Goal: Check status

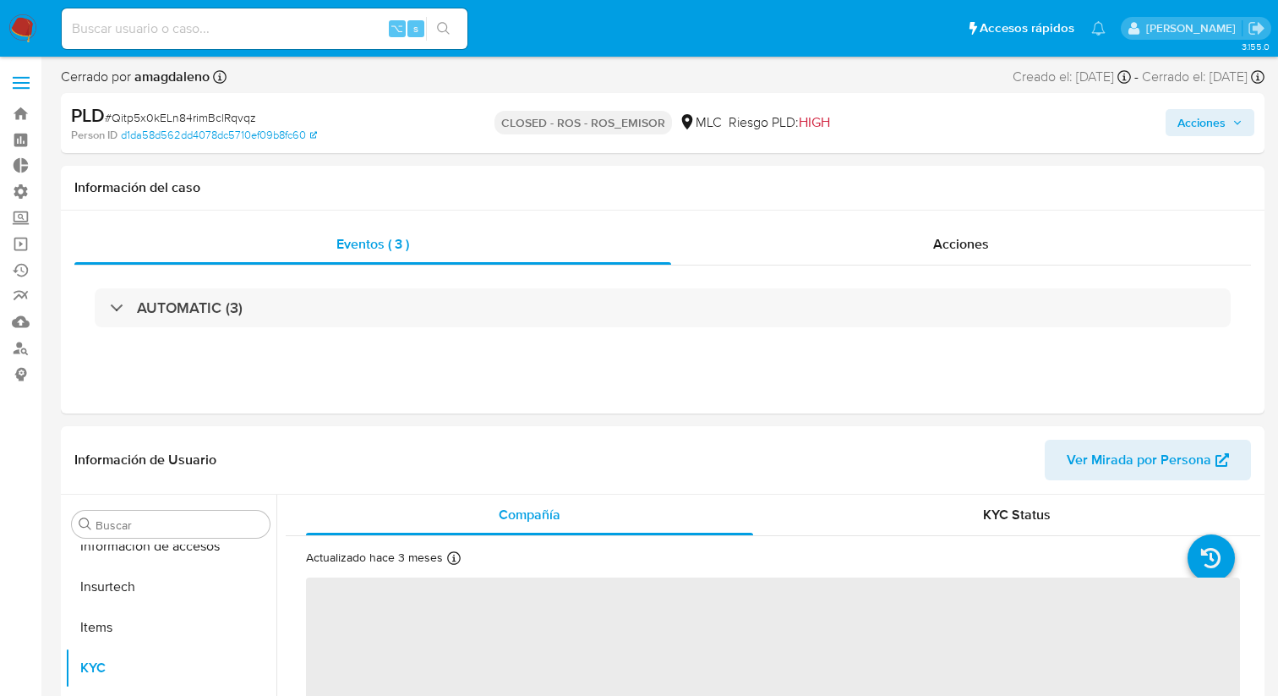
scroll to position [714, 0]
click at [192, 20] on input at bounding box center [265, 29] width 406 height 22
paste input "2607219196"
type input "2607219196"
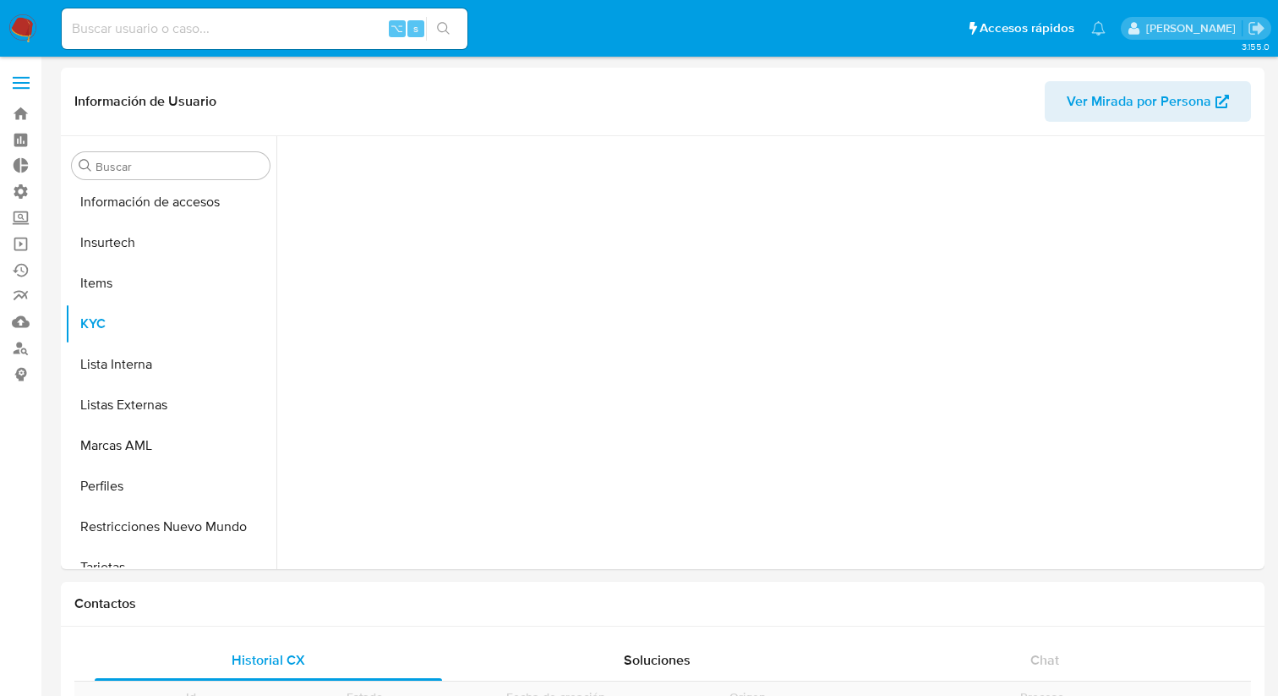
scroll to position [714, 0]
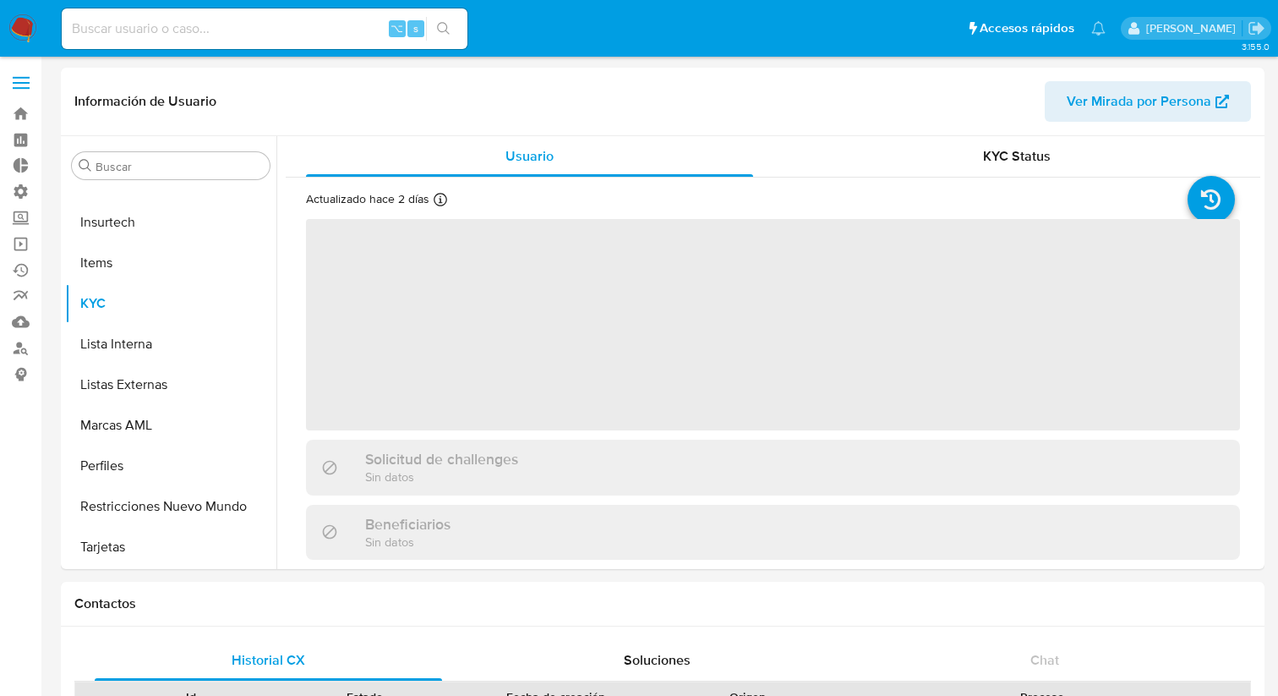
select select "10"
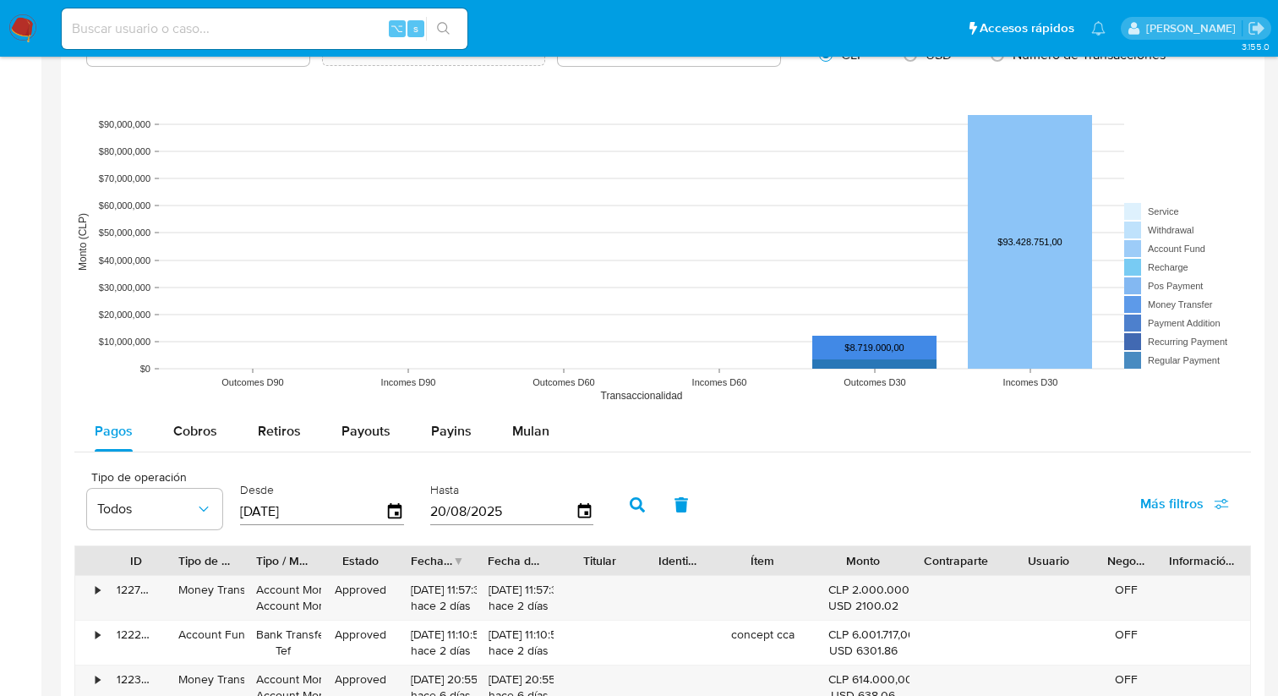
scroll to position [1221, 0]
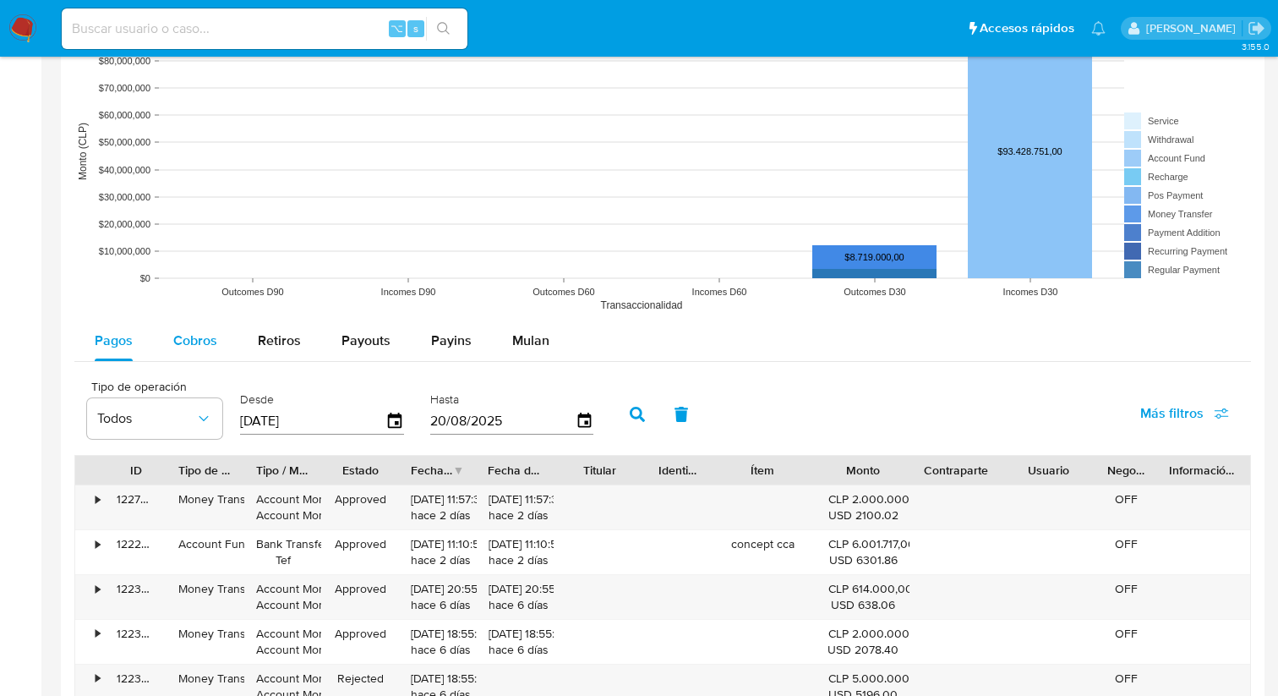
click at [205, 347] on span "Cobros" at bounding box center [195, 340] width 44 height 19
select select "10"
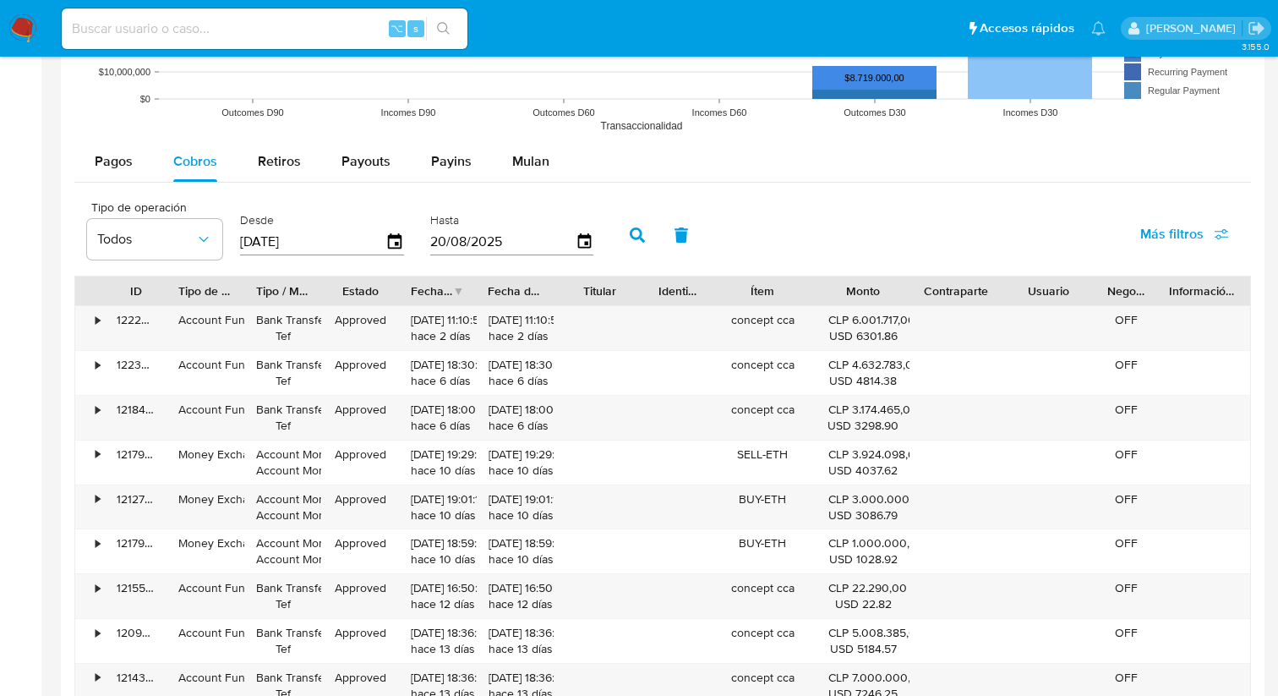
scroll to position [1445, 0]
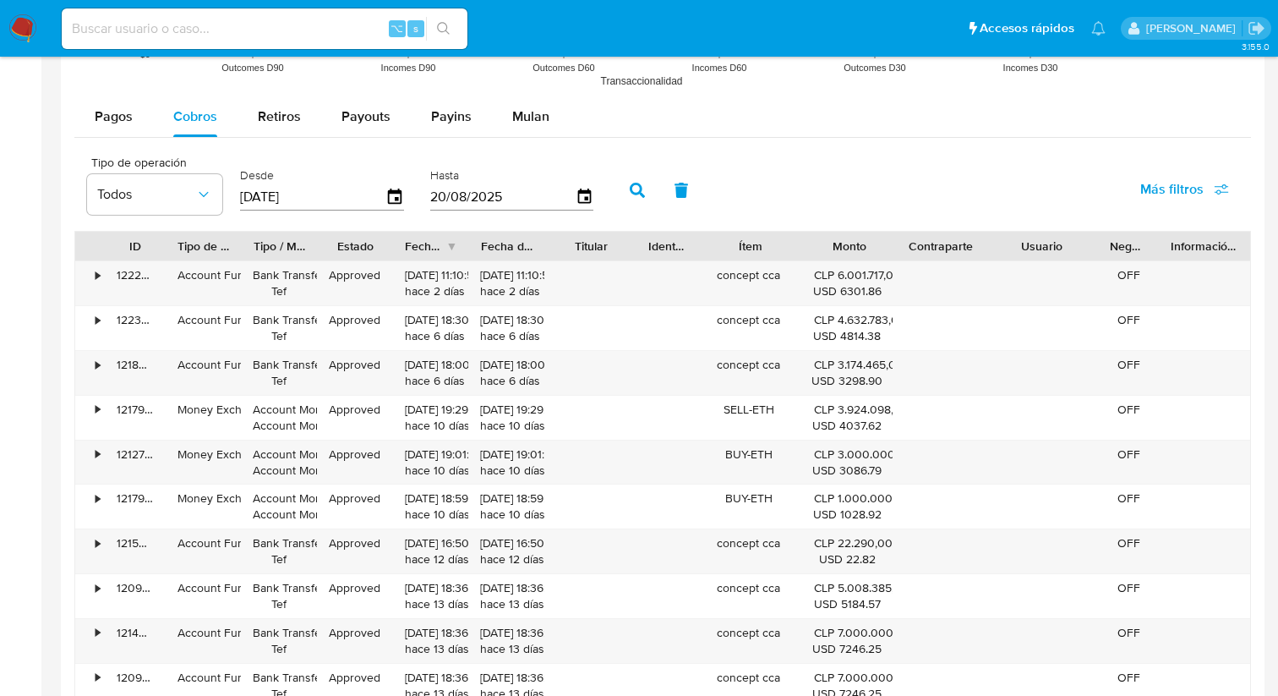
drag, startPoint x: 1096, startPoint y: 249, endPoint x: 1113, endPoint y: 257, distance: 18.9
click at [1113, 257] on div at bounding box center [1098, 246] width 30 height 29
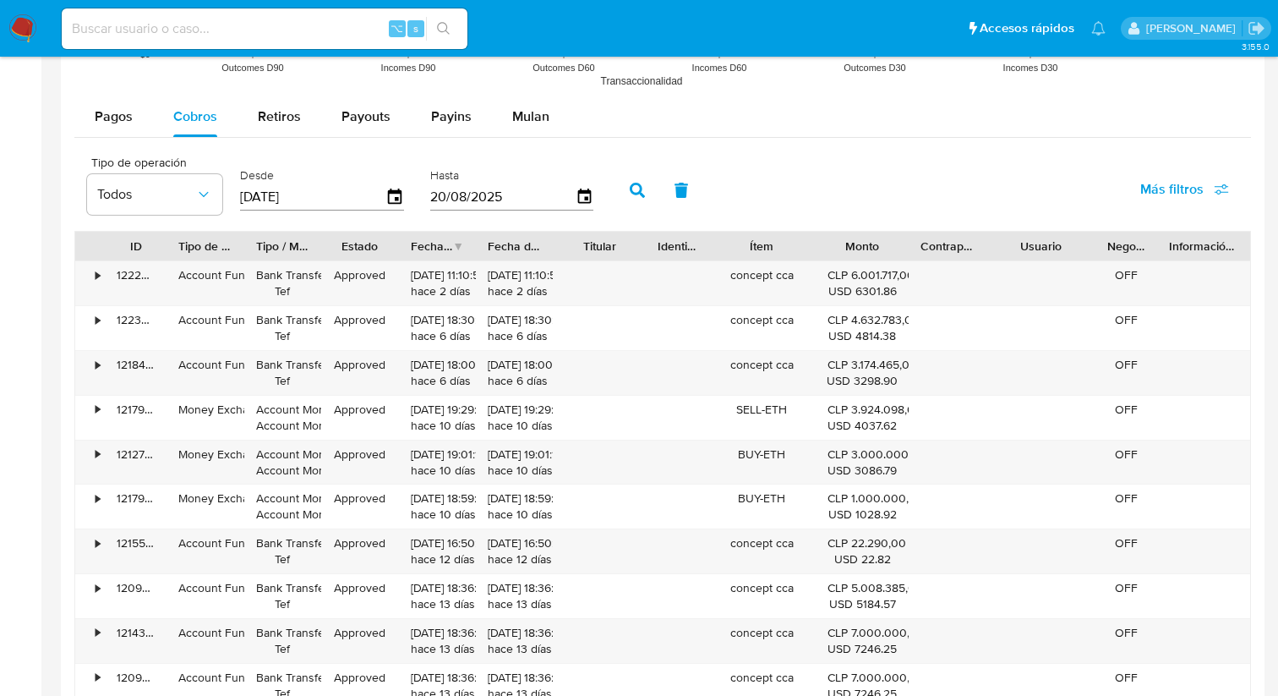
drag, startPoint x: 1002, startPoint y: 247, endPoint x: 988, endPoint y: 233, distance: 19.1
click at [988, 233] on div at bounding box center [986, 246] width 30 height 29
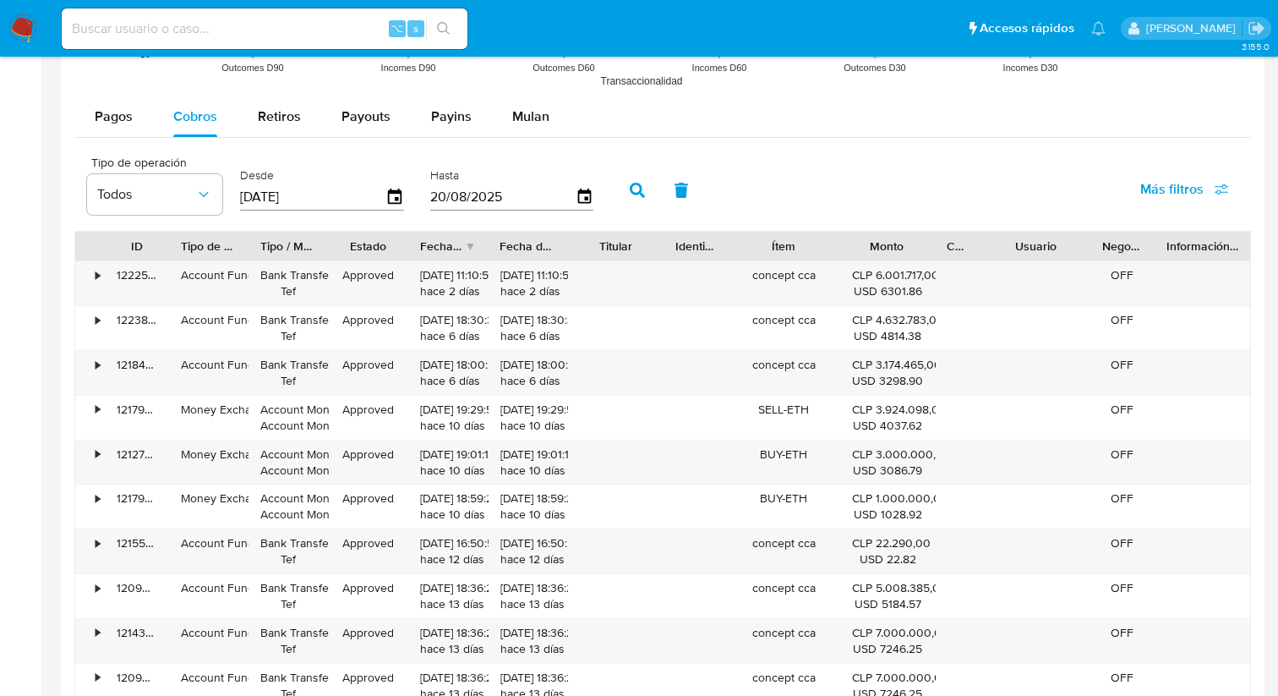
click at [949, 263] on div "ID Tipo de operación Tipo / Método Estado Fecha de creación Fecha de aprobación…" at bounding box center [662, 469] width 1177 height 477
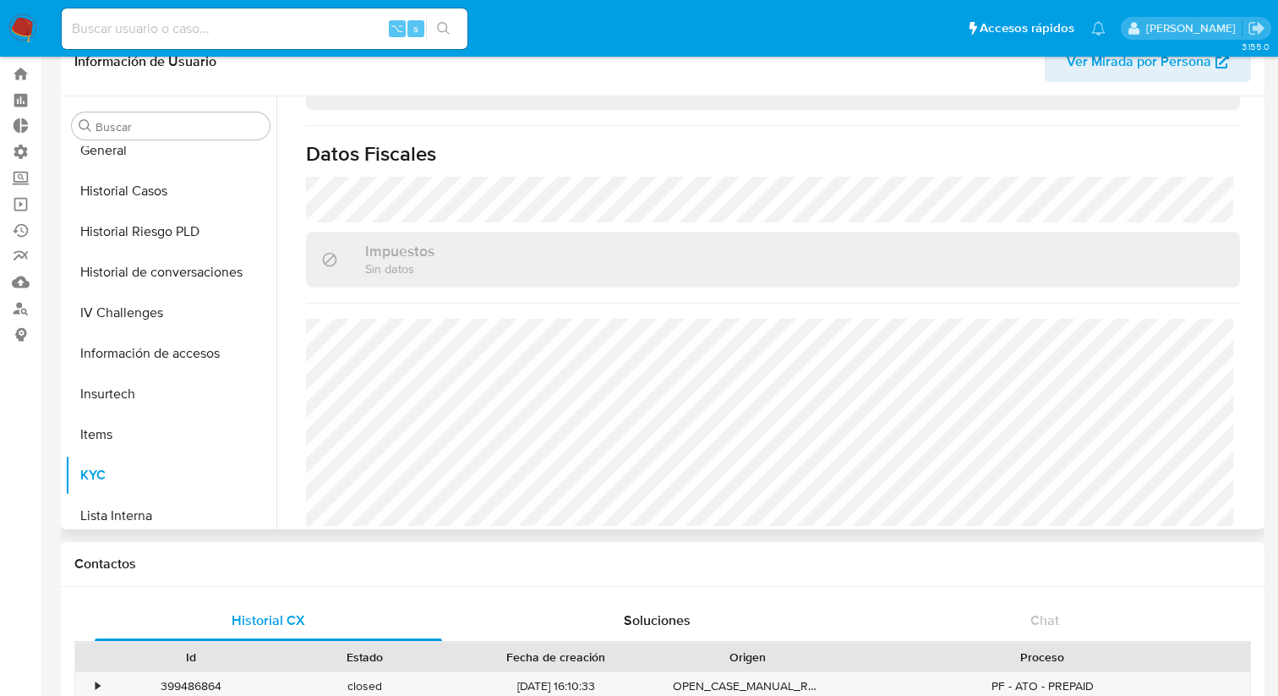
scroll to position [490, 0]
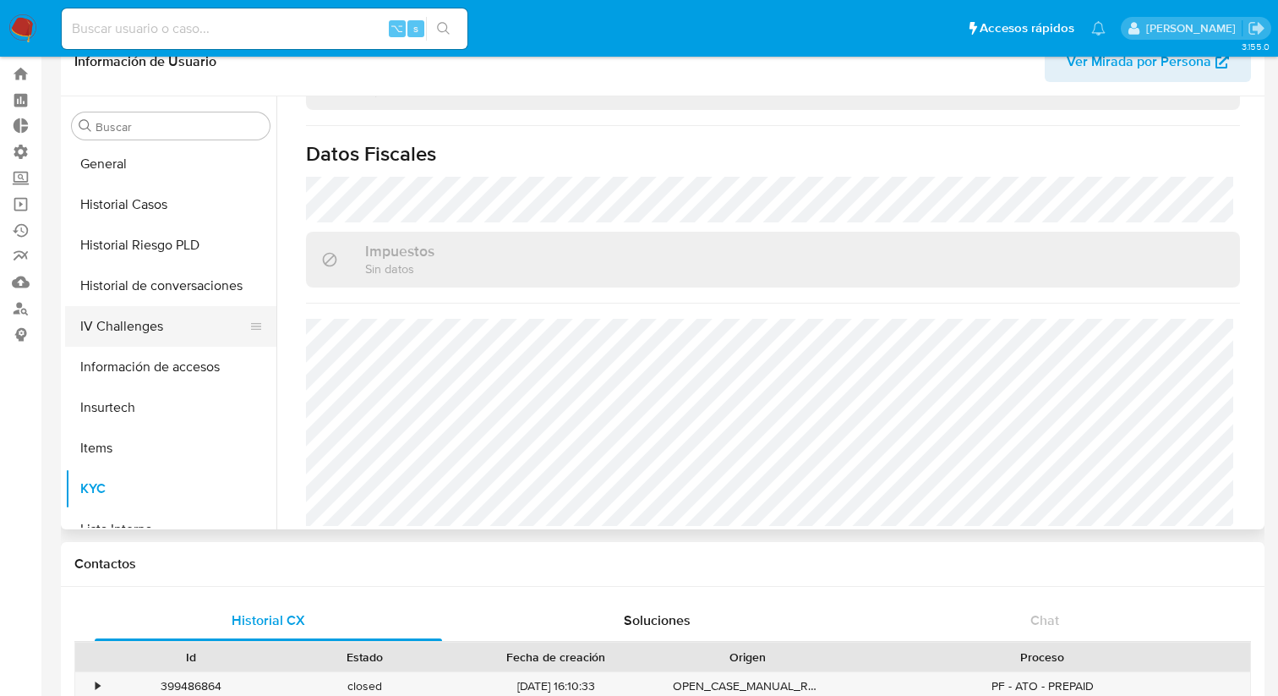
click at [146, 330] on button "IV Challenges" at bounding box center [164, 326] width 198 height 41
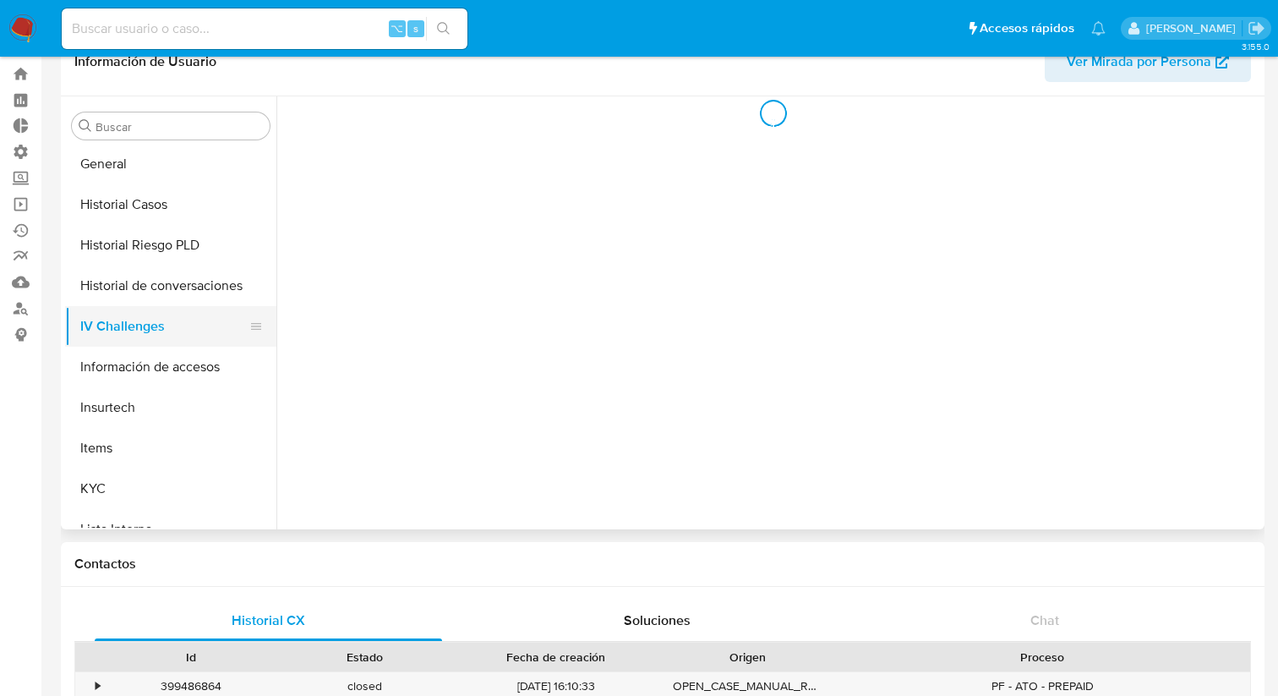
scroll to position [0, 0]
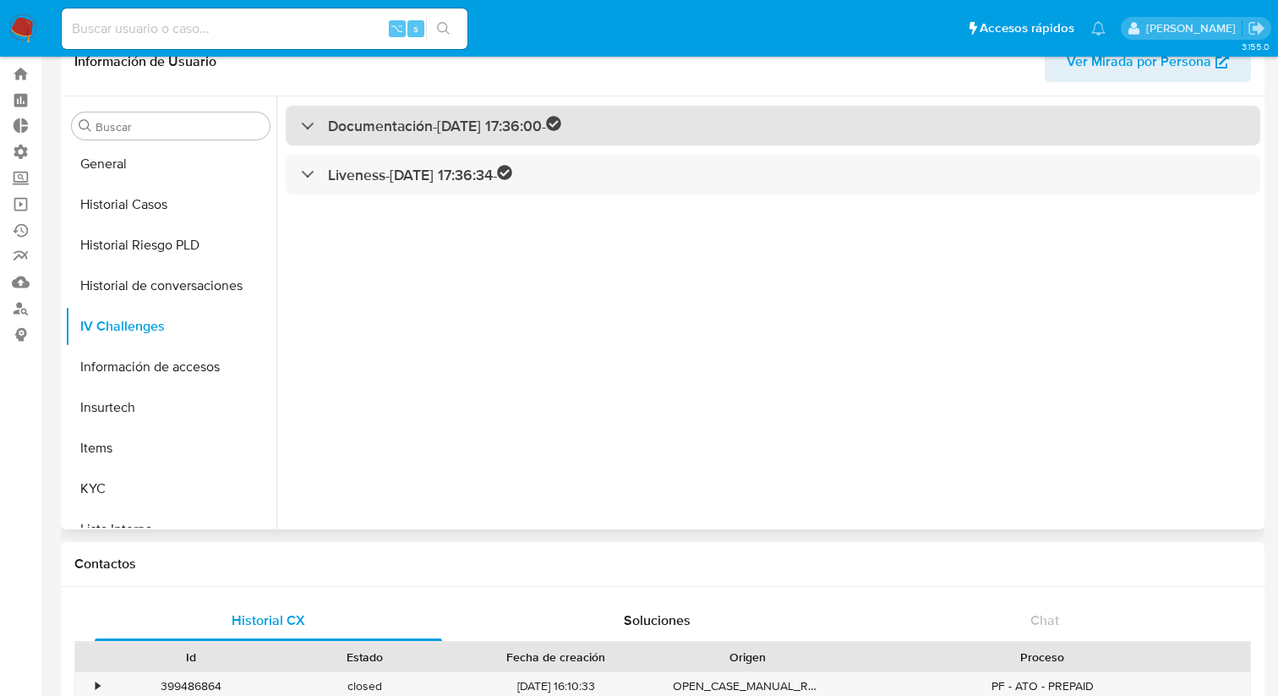
click at [458, 139] on div "Documentación - 04/08/2025 17:36:00 -" at bounding box center [773, 126] width 975 height 40
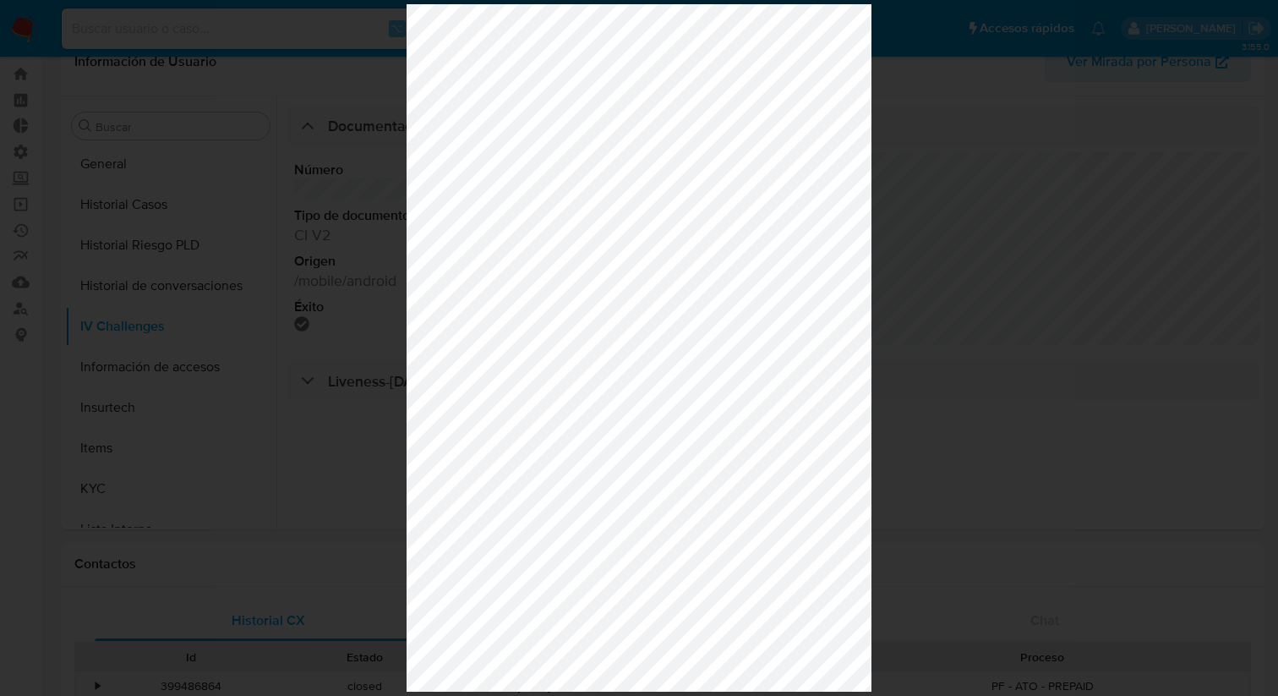
click at [1034, 251] on div at bounding box center [639, 348] width 1278 height 696
click at [128, 81] on div at bounding box center [639, 348] width 1278 height 696
click at [91, 275] on div at bounding box center [639, 348] width 1278 height 696
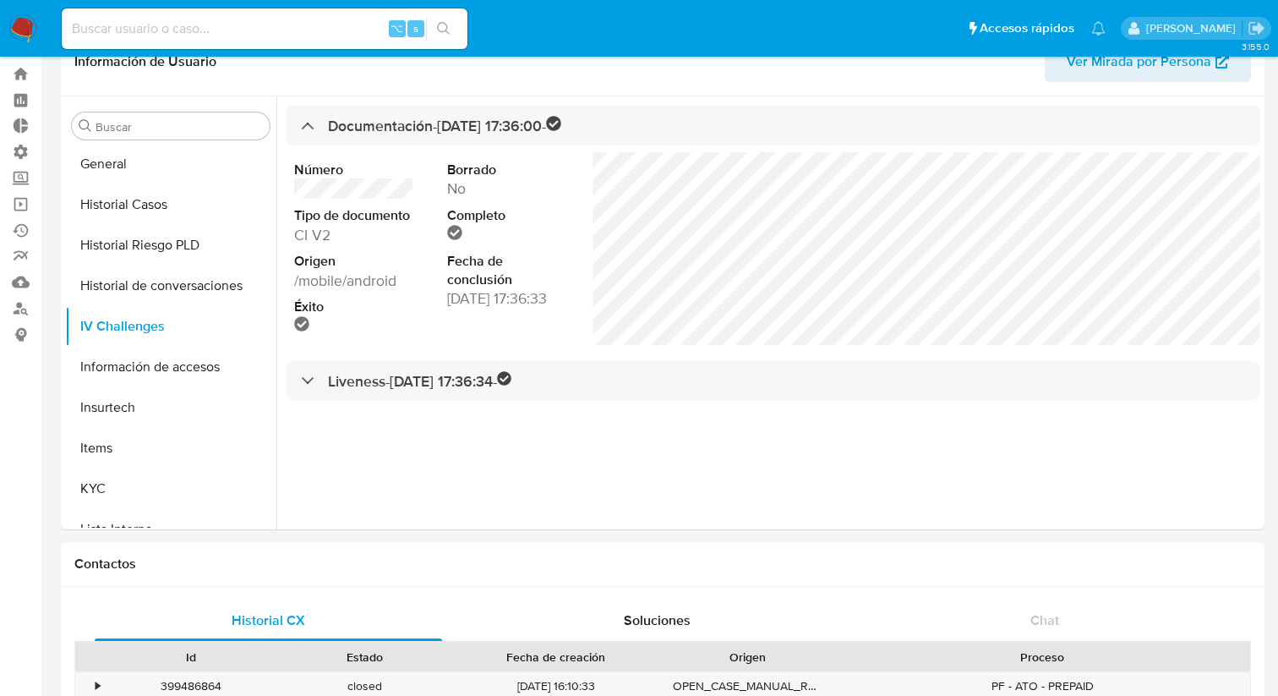
click at [338, 47] on div "⌥ s" at bounding box center [265, 28] width 406 height 41
click at [339, 23] on input at bounding box center [265, 29] width 406 height 22
paste input "627311847"
type input "627311847"
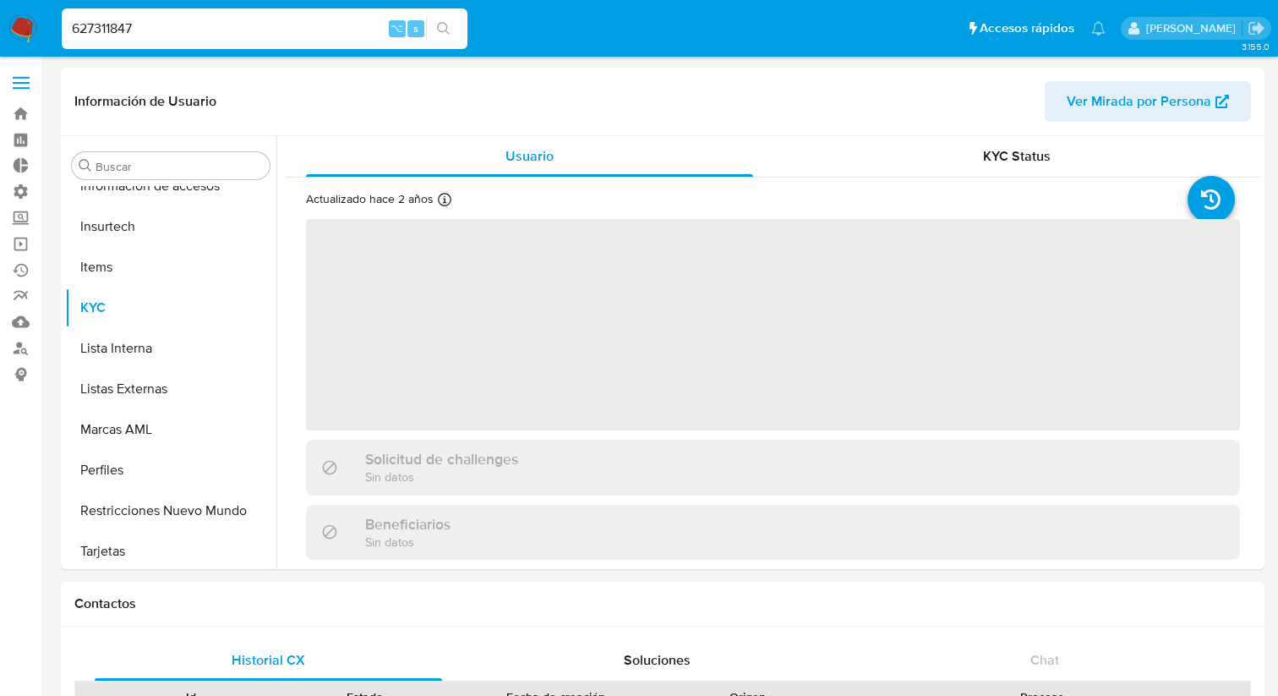
scroll to position [714, 0]
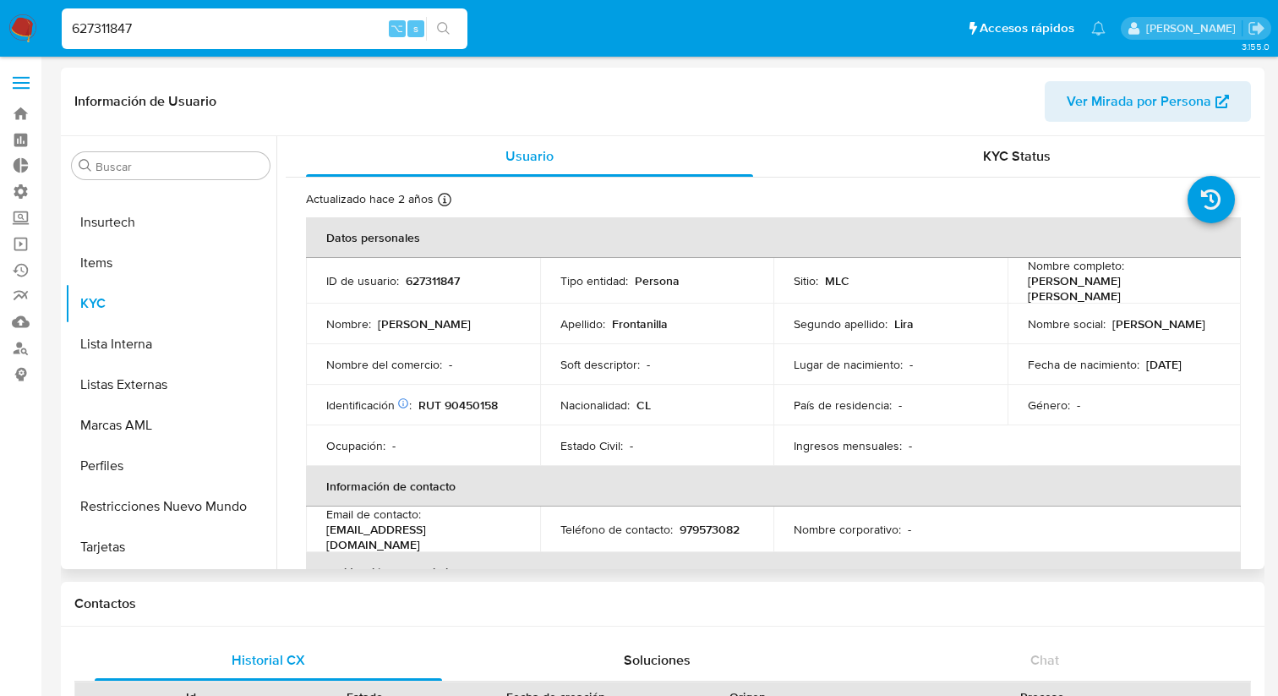
select select "10"
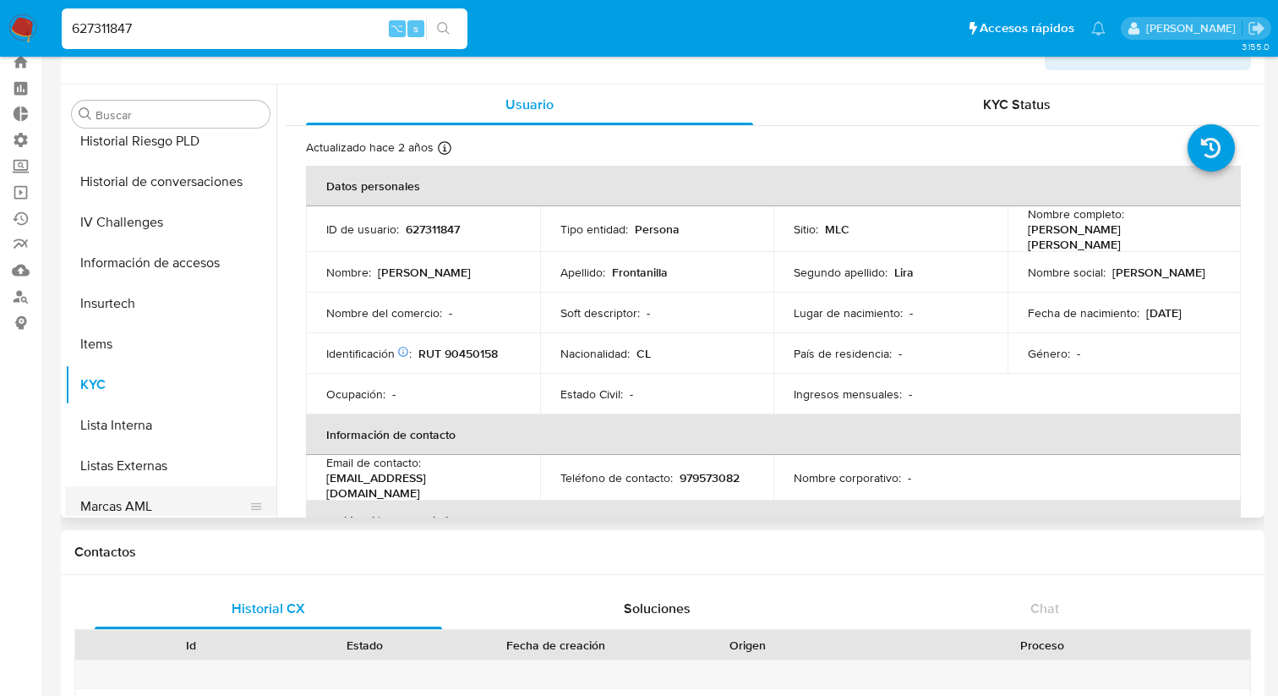
scroll to position [476, 0]
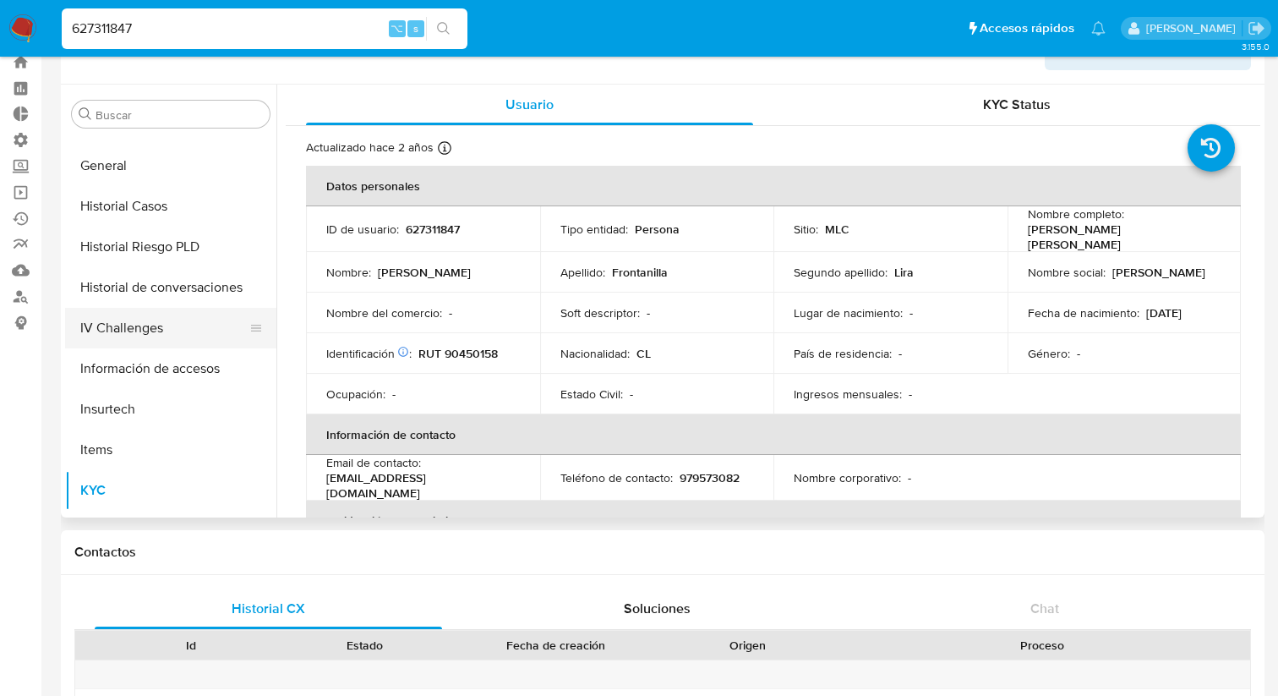
click at [169, 326] on button "IV Challenges" at bounding box center [164, 328] width 198 height 41
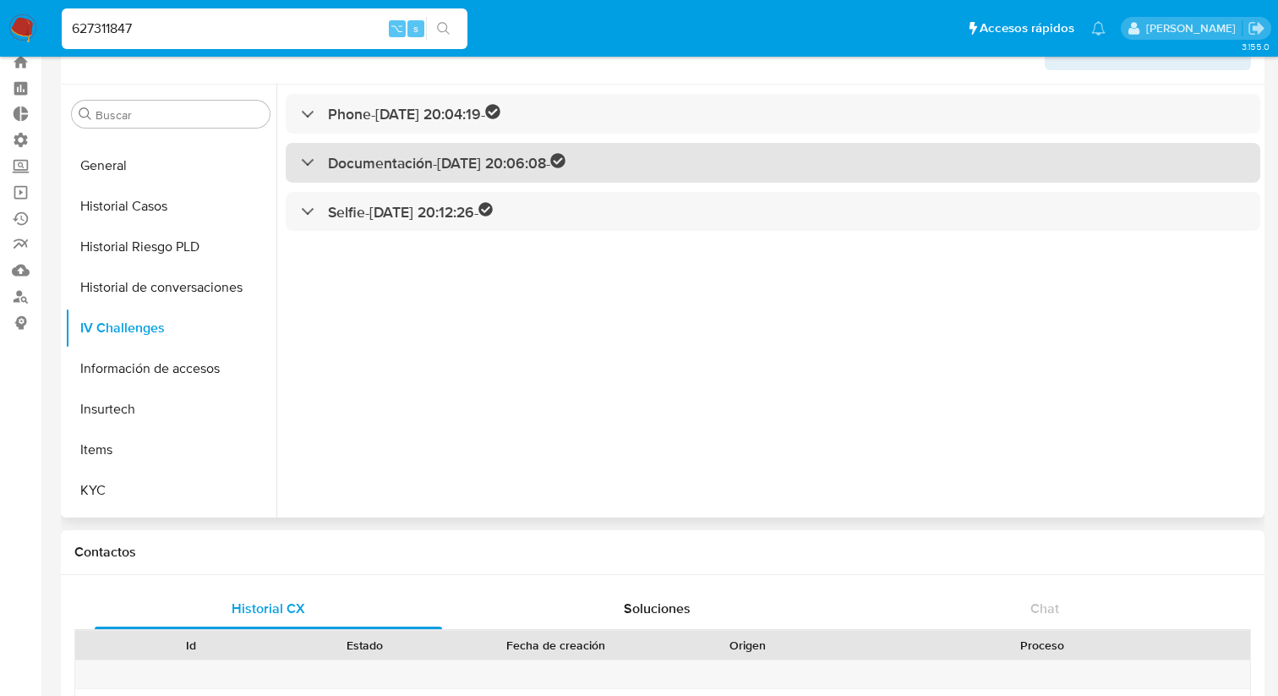
click at [419, 164] on h3 "Documentación - [DATE] 20:06:08 -" at bounding box center [447, 162] width 238 height 19
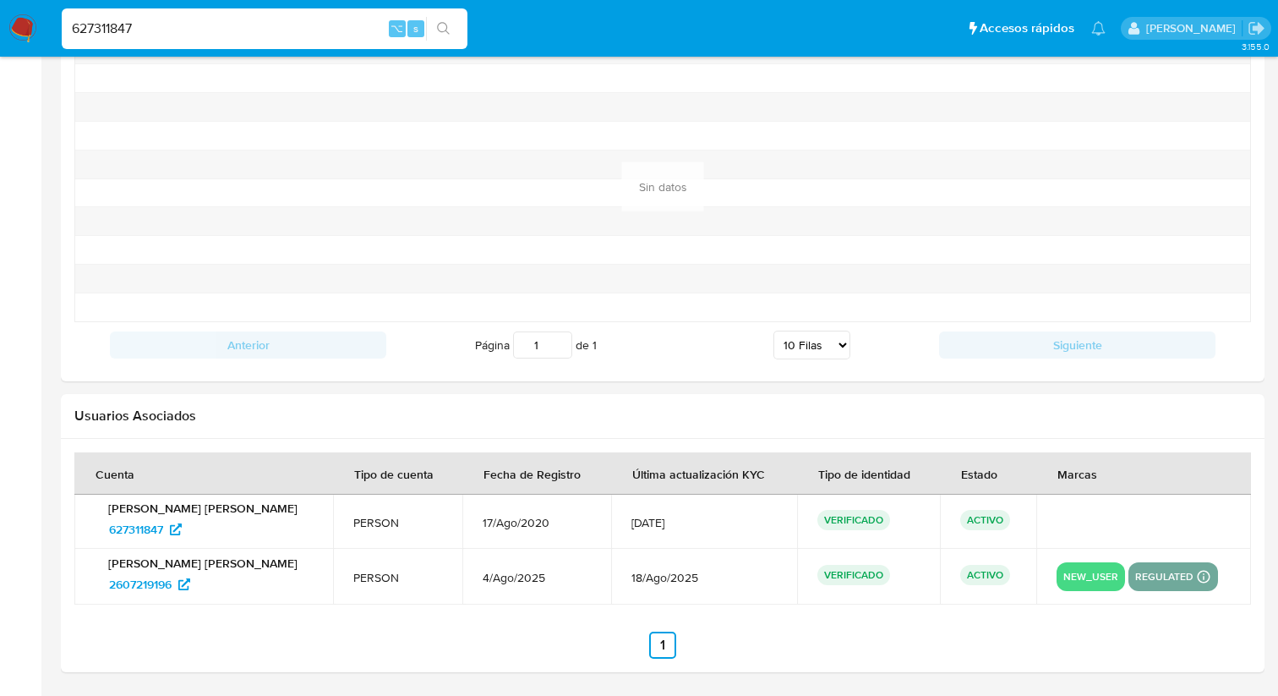
scroll to position [1425, 0]
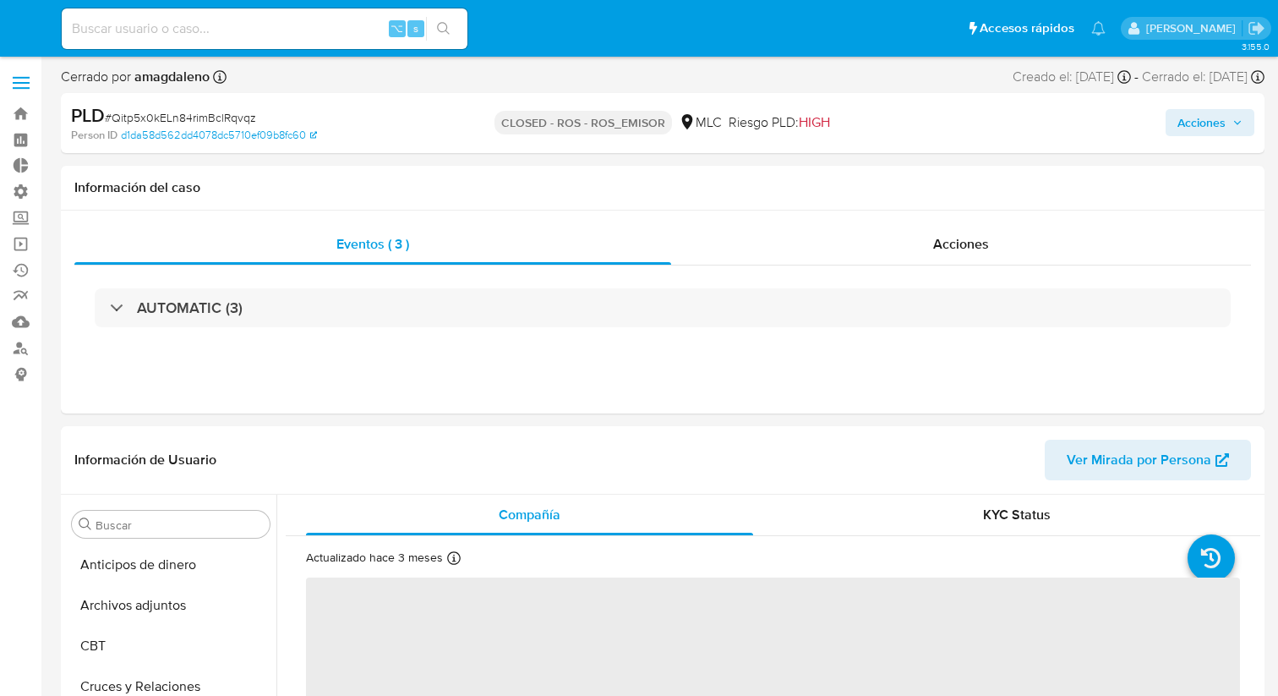
select select "10"
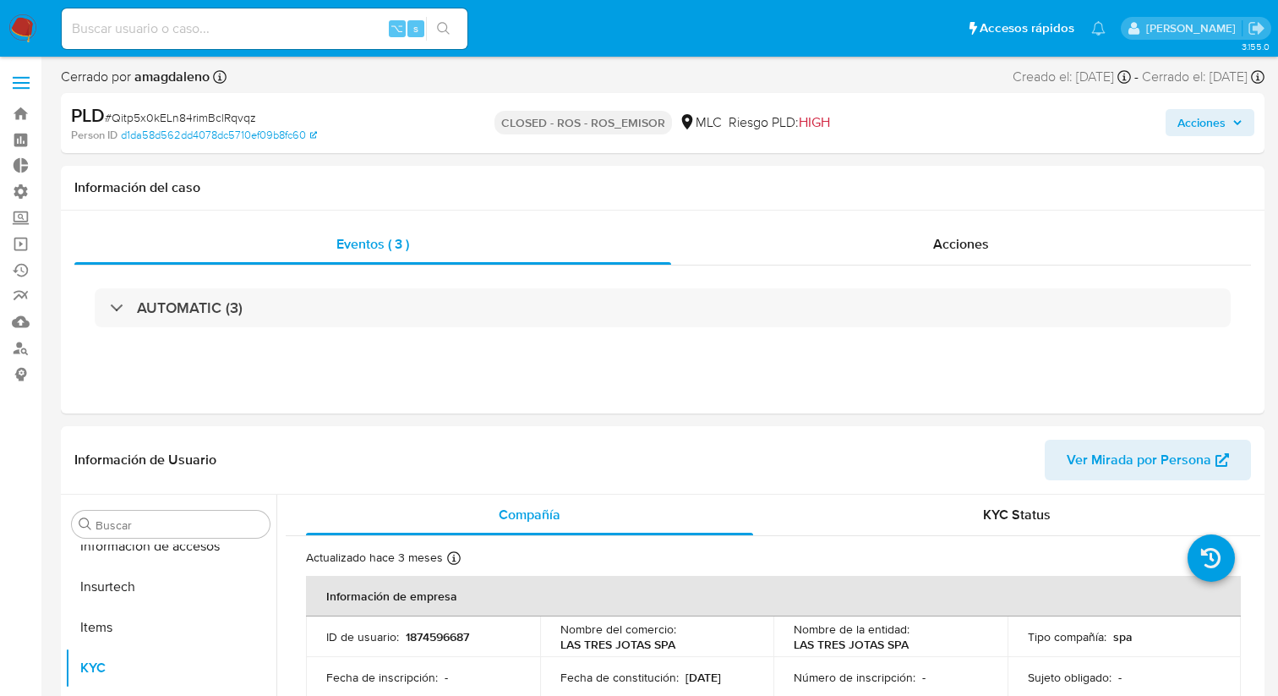
scroll to position [714, 0]
click at [333, 25] on input at bounding box center [265, 29] width 406 height 22
paste input "627311847"
type input "627311847"
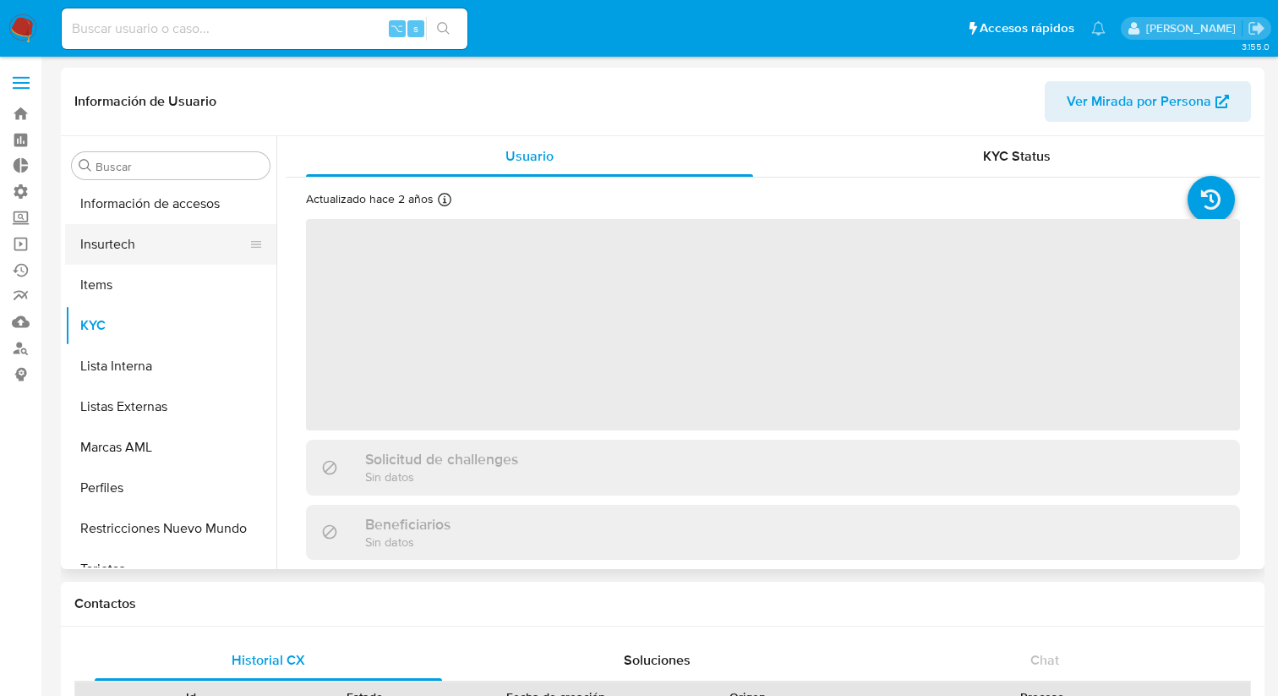
scroll to position [714, 0]
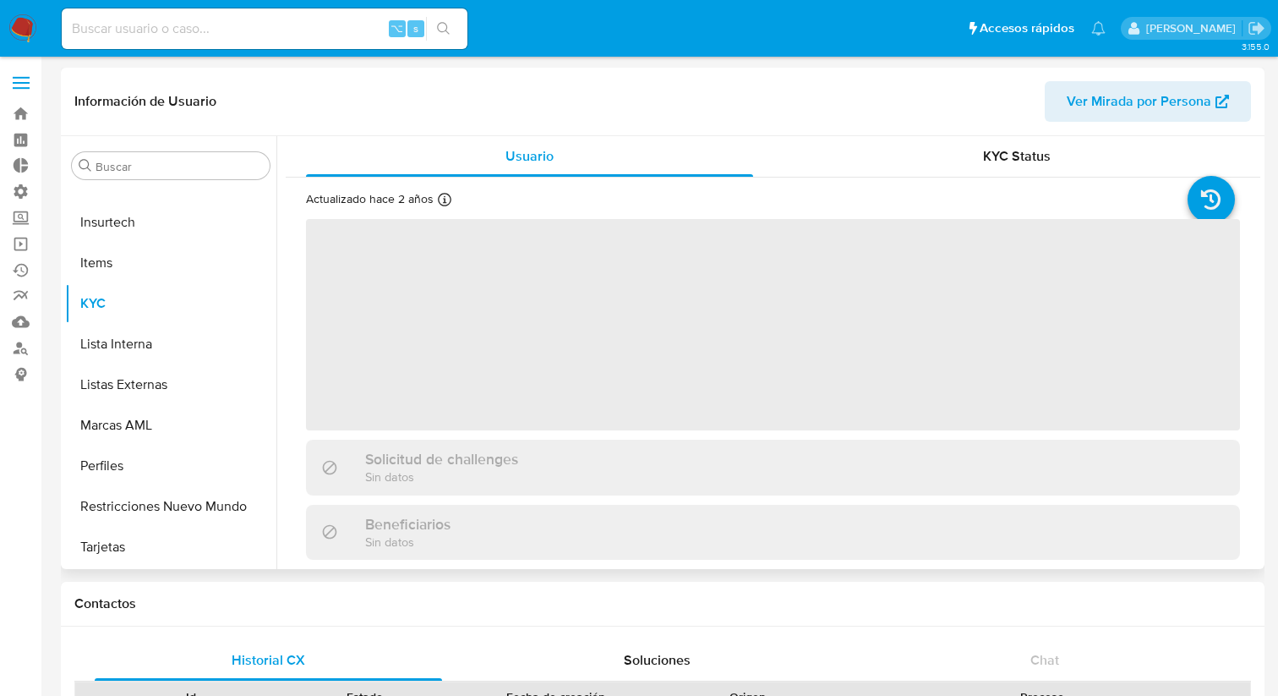
select select "10"
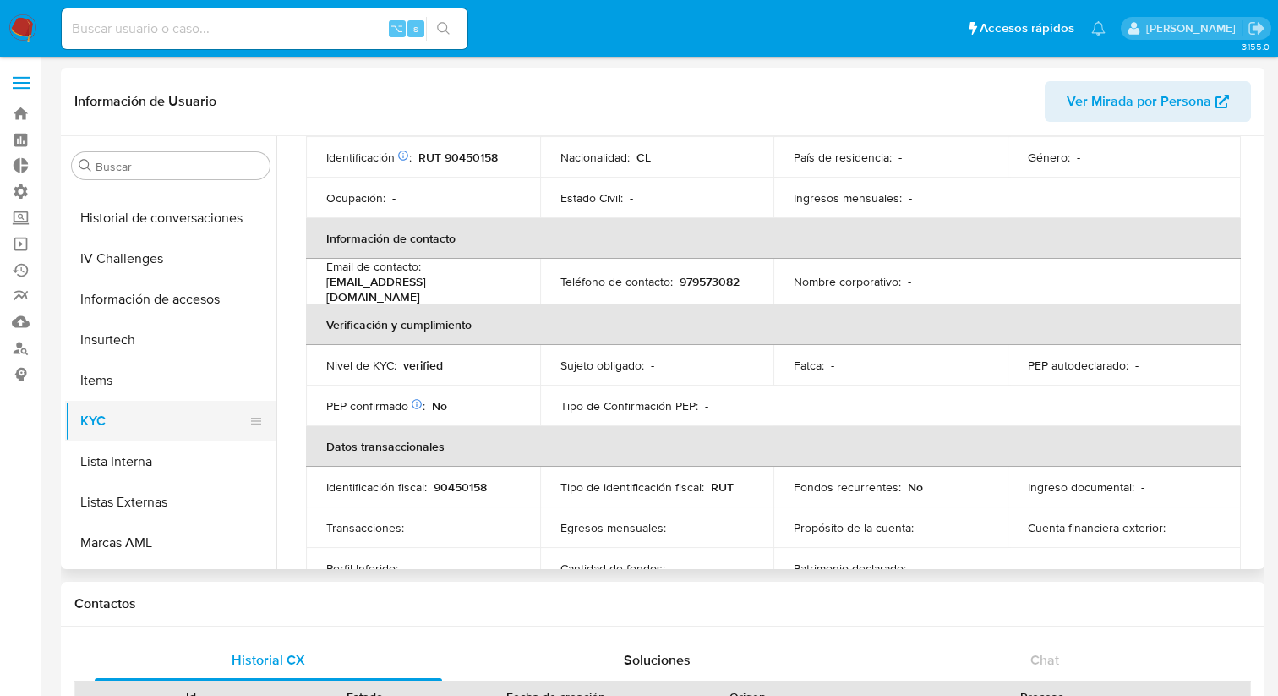
scroll to position [581, 0]
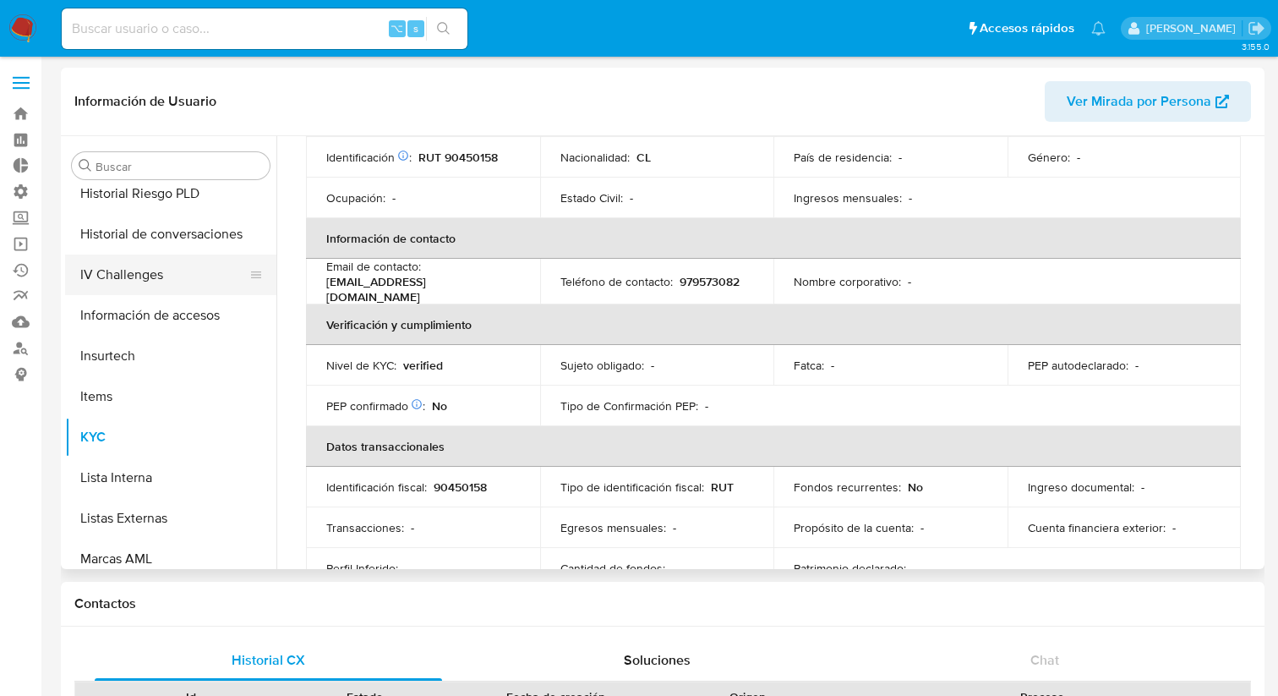
click at [129, 273] on button "IV Challenges" at bounding box center [164, 274] width 198 height 41
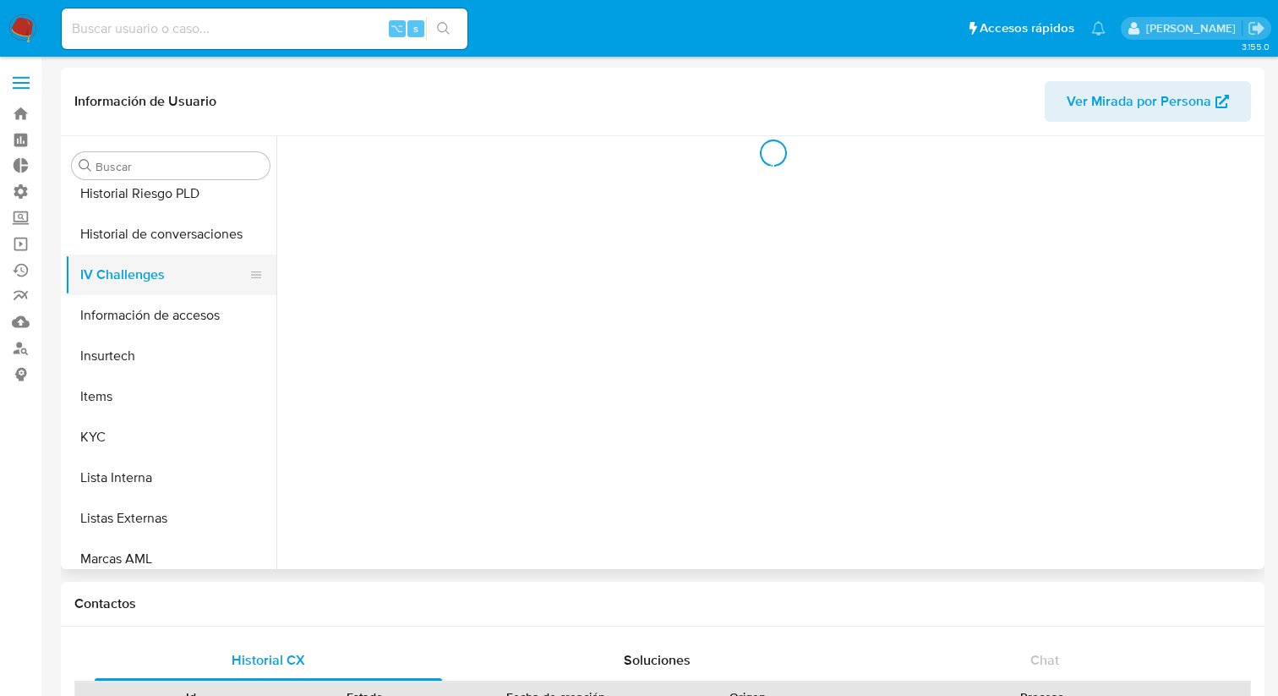
scroll to position [0, 0]
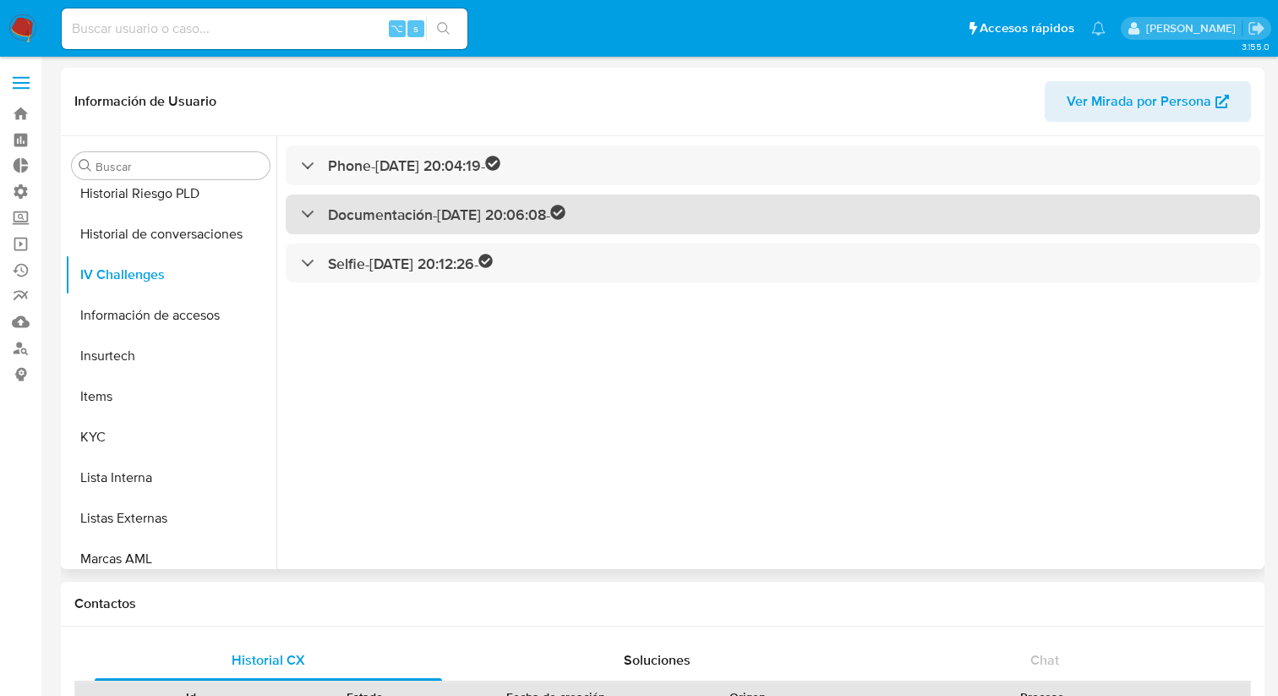
click at [442, 219] on h3 "Documentación - [DATE] 20:06:08 -" at bounding box center [447, 214] width 238 height 19
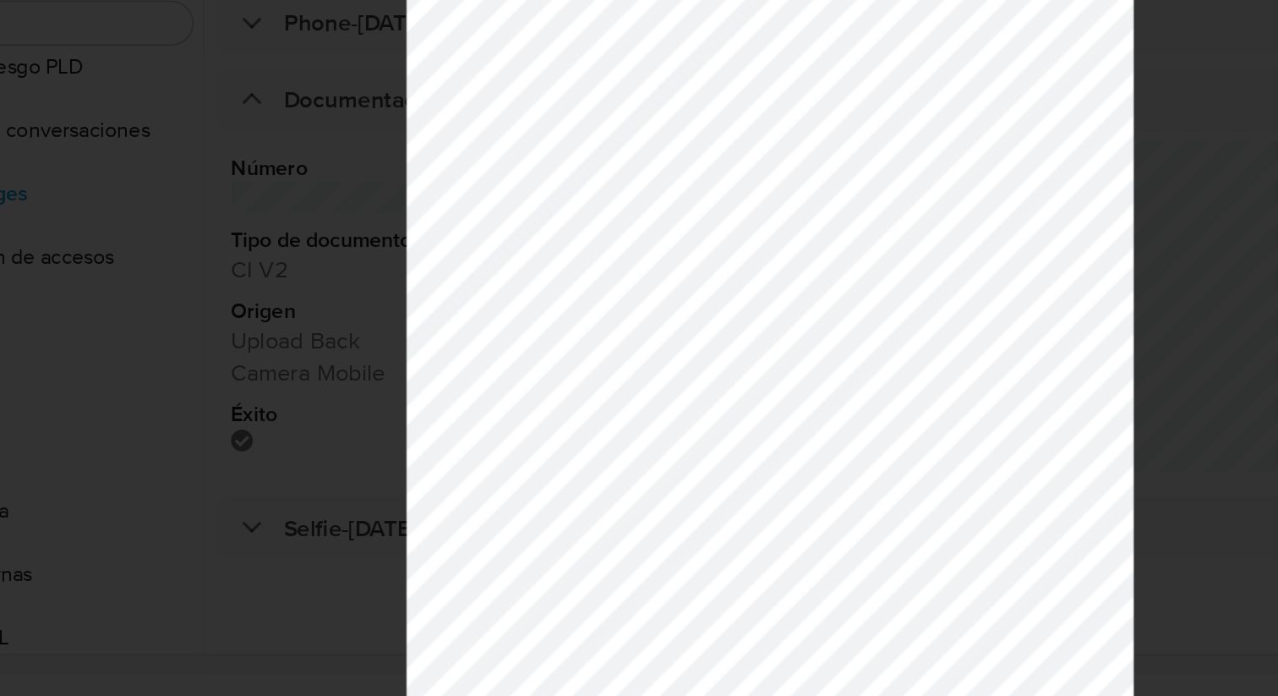
click at [380, 505] on div at bounding box center [639, 348] width 1278 height 696
click at [265, 267] on div at bounding box center [639, 348] width 1278 height 696
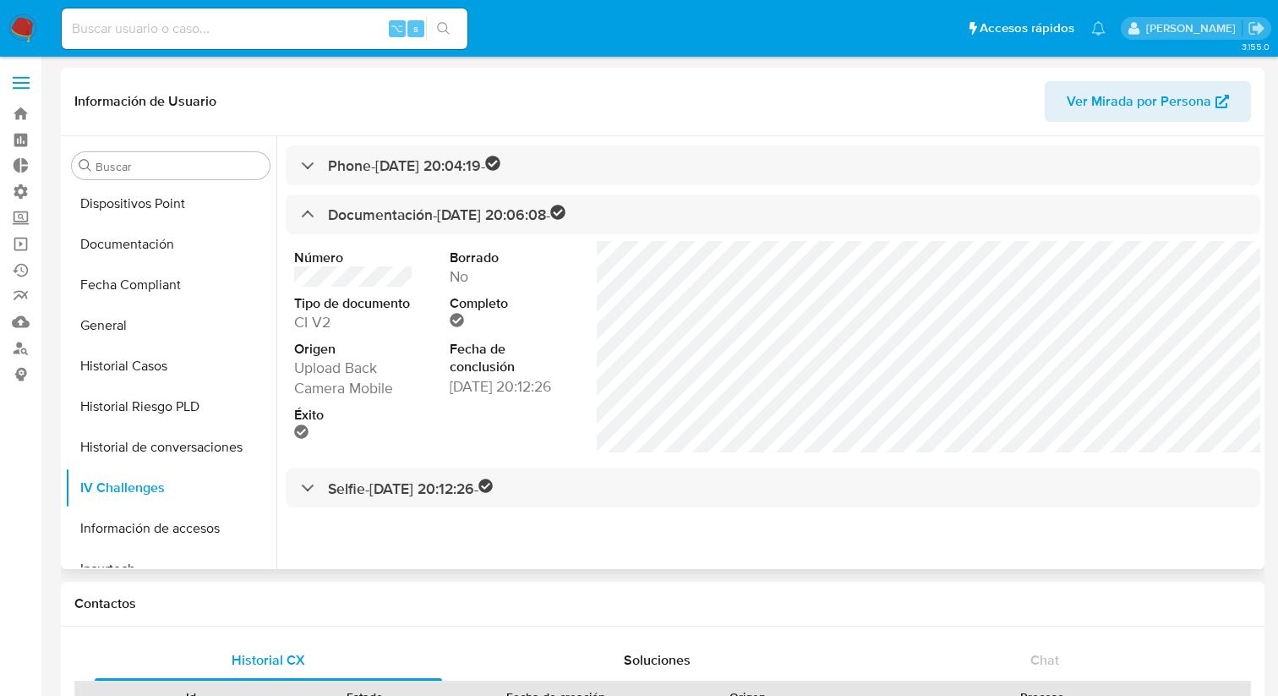
scroll to position [387, 0]
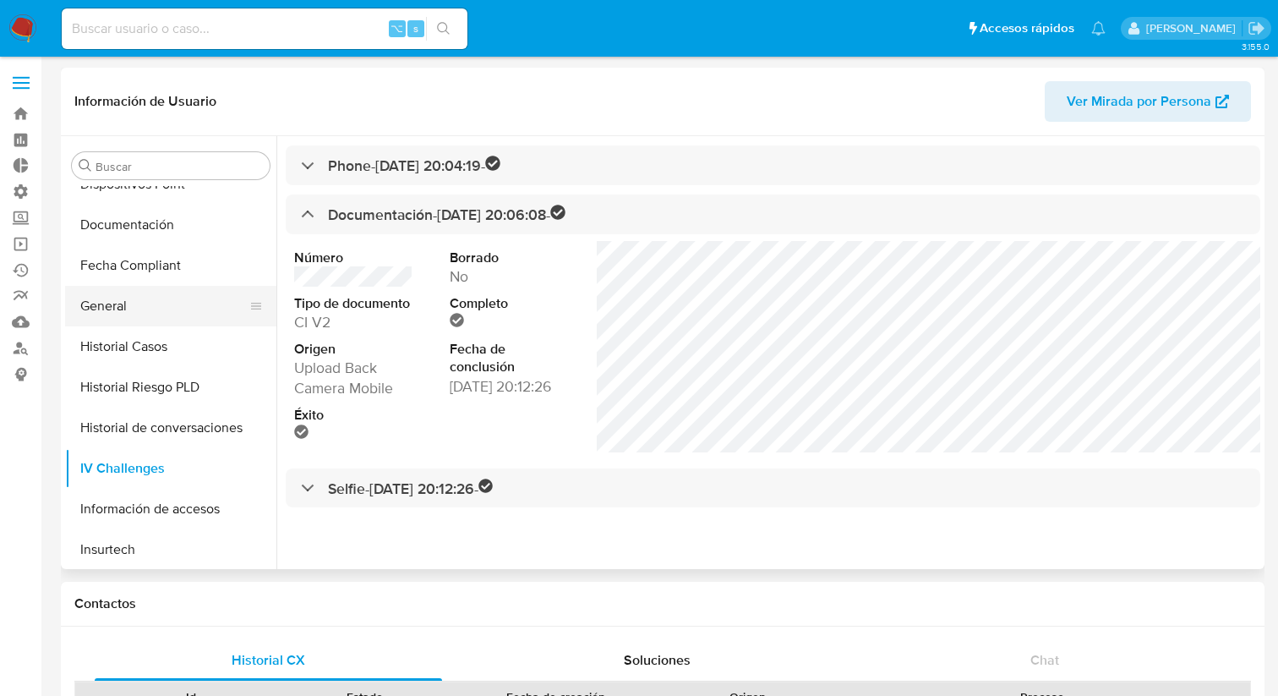
click at [129, 309] on button "General" at bounding box center [164, 306] width 198 height 41
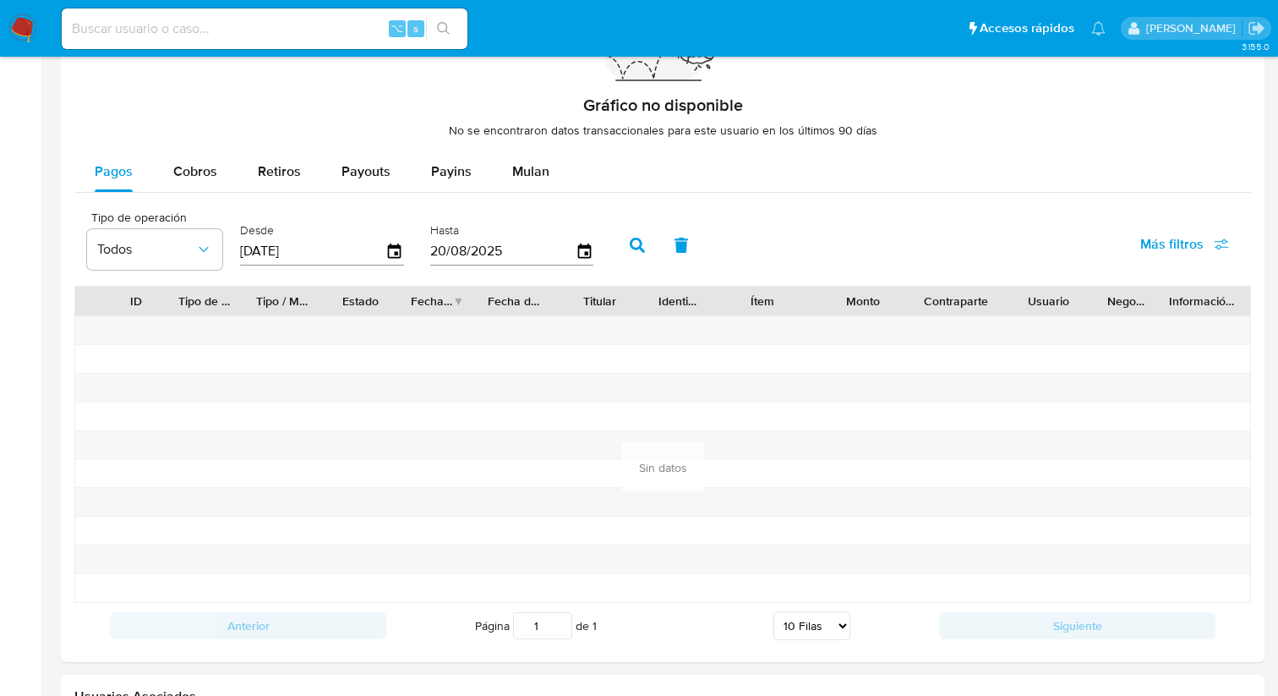
scroll to position [1250, 0]
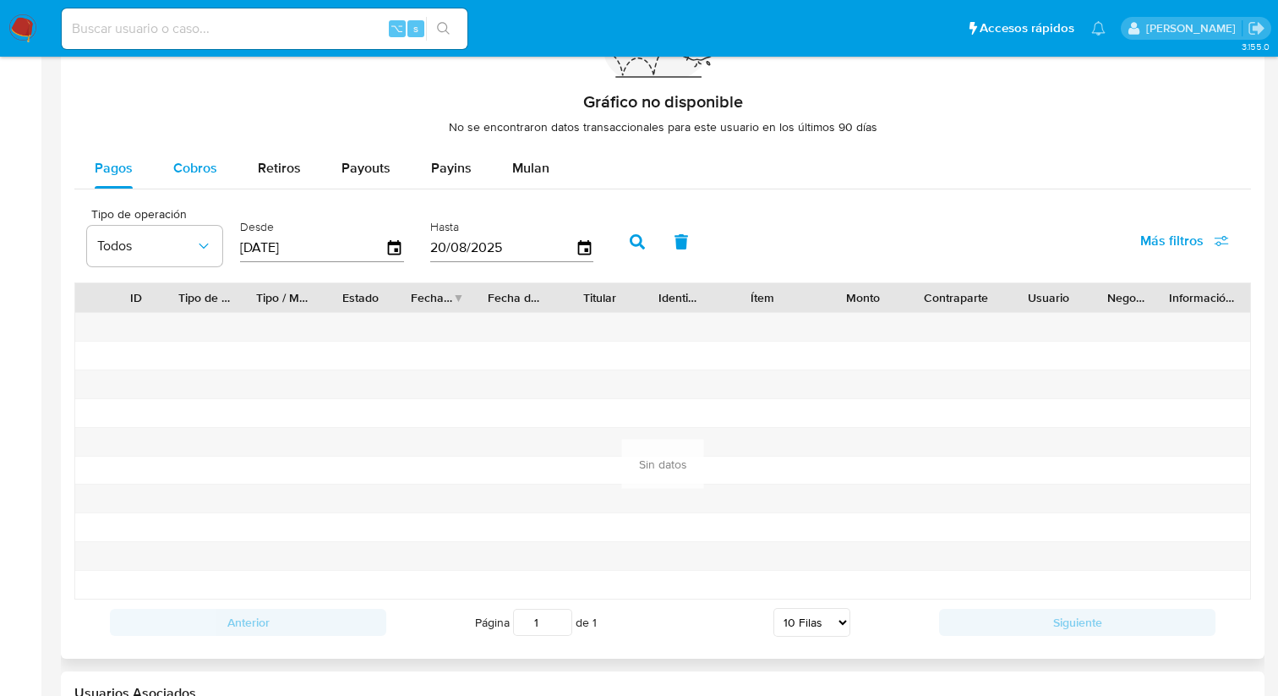
click at [194, 168] on span "Cobros" at bounding box center [195, 167] width 44 height 19
select select "10"
